Goal: Information Seeking & Learning: Find specific fact

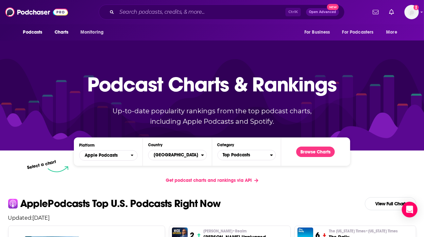
click at [18, 161] on div "Platform Apple Podcasts Country [GEOGRAPHIC_DATA] Category Top Podcasts Browse …" at bounding box center [212, 152] width 418 height 40
click at [413, 13] on img "Logged in as WE_Broadcast1" at bounding box center [411, 12] width 14 height 14
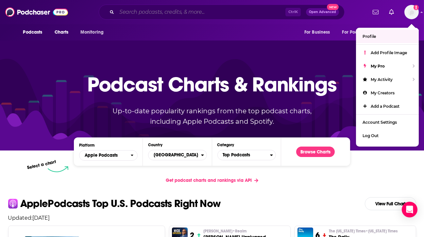
click at [212, 14] on input "Search podcasts, credits, & more..." at bounding box center [201, 12] width 169 height 10
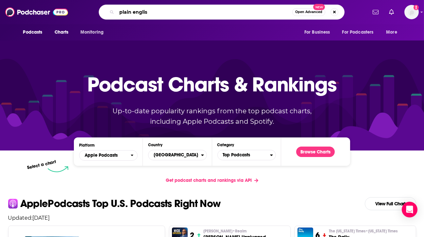
type input "plain english"
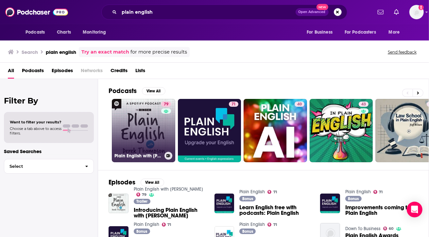
click at [140, 138] on link "79 Plain English with [PERSON_NAME]" at bounding box center [143, 130] width 63 height 63
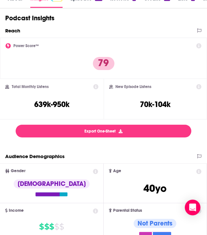
scroll to position [107, 0]
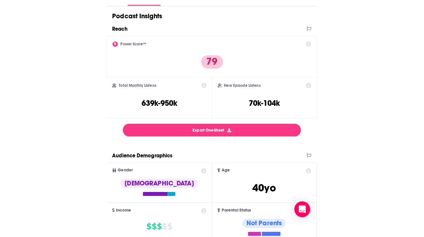
scroll to position [0, 0]
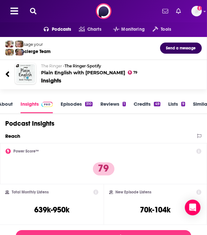
click at [192, 74] on div "The Ringer • The Ringer • Spotify Plain English with [PERSON_NAME] 79" at bounding box center [116, 69] width 151 height 12
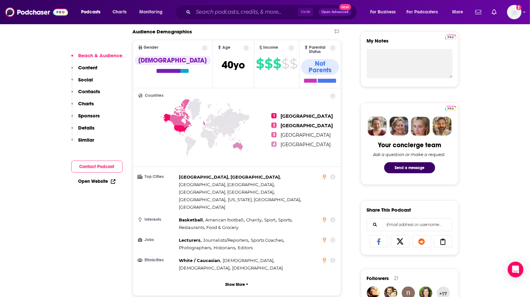
scroll to position [221, 0]
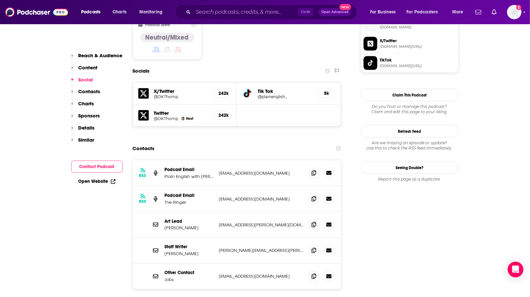
scroll to position [580, 0]
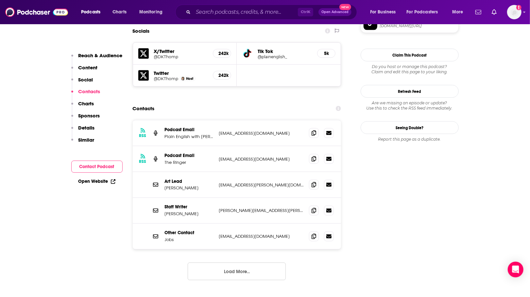
click at [134, 237] on div "RSS Podcast Email Plain English with [PERSON_NAME] Podcast Emaiil [EMAIL_ADDRES…" at bounding box center [237, 205] width 208 height 171
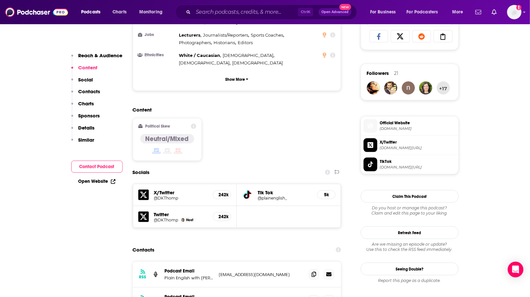
scroll to position [441, 0]
